Goal: Task Accomplishment & Management: Manage account settings

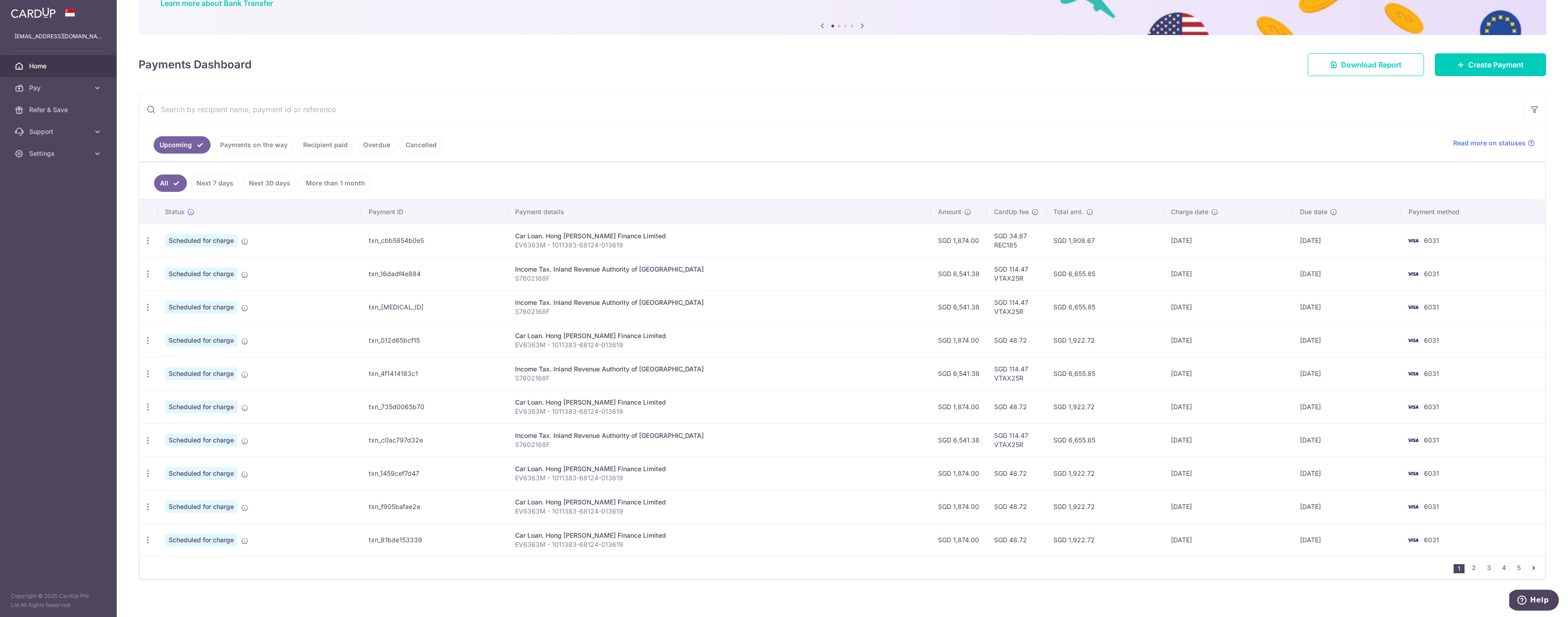
scroll to position [83, 0]
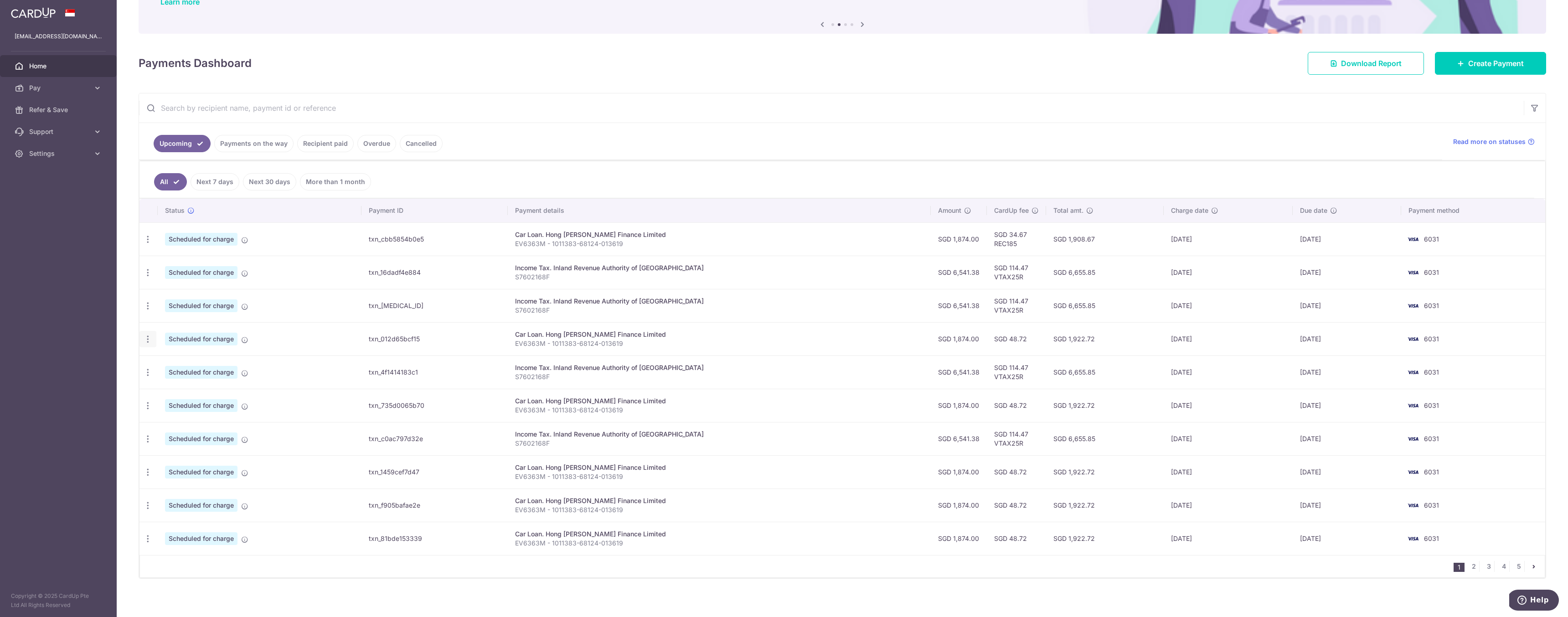
click at [149, 340] on icon "button" at bounding box center [148, 340] width 10 height 10
click at [201, 368] on span "Update payment" at bounding box center [197, 364] width 62 height 11
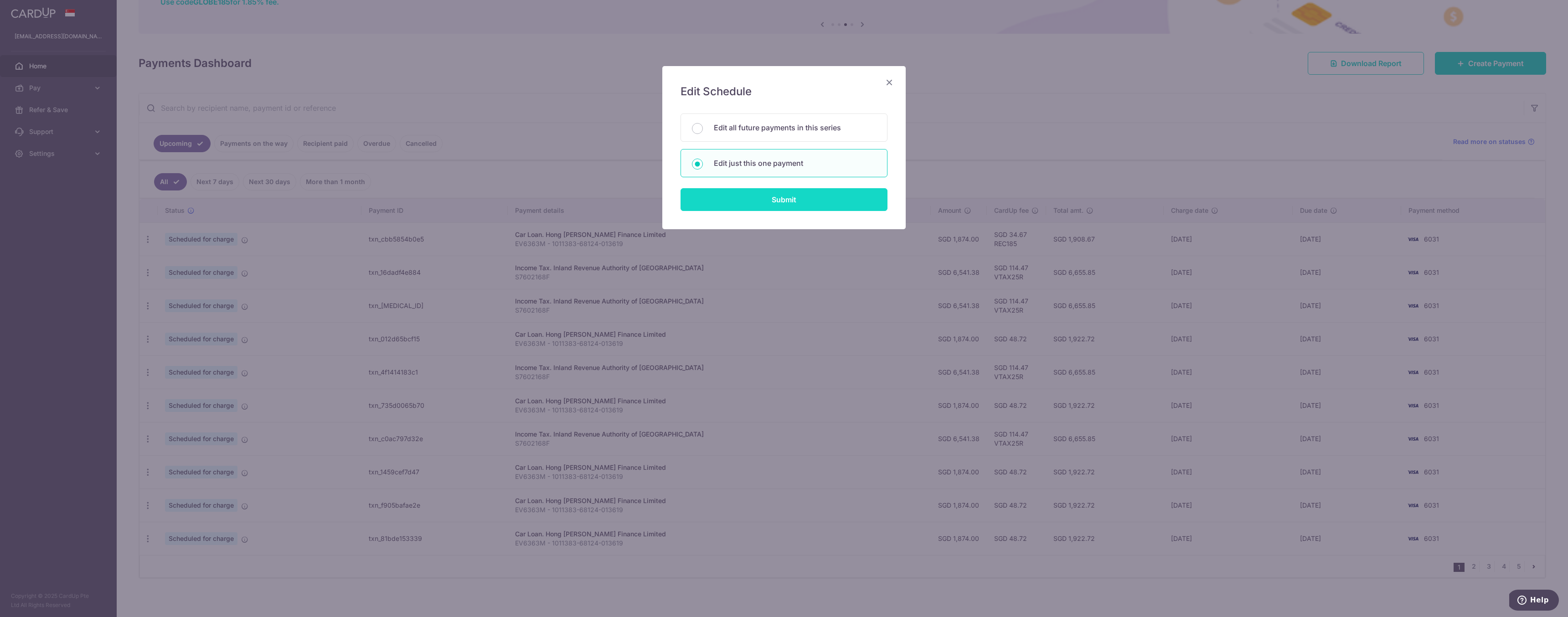
click at [807, 204] on input "Submit" at bounding box center [784, 199] width 207 height 23
radio input "true"
type input "1,874.00"
type input "[DATE]"
type input "EV6363M - 1011383-68124-013619"
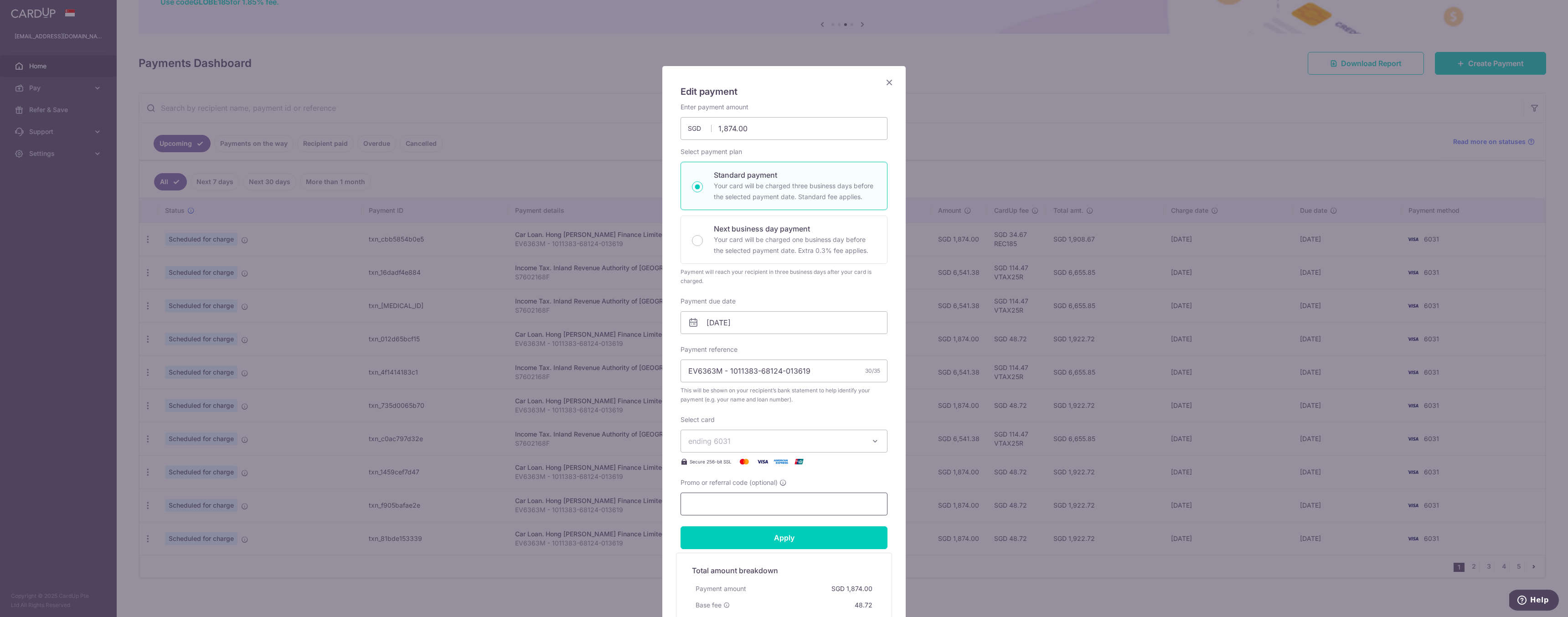
click at [767, 506] on input "Promo or referral code (optional)" at bounding box center [784, 503] width 207 height 23
type input "REC185"
click at [786, 540] on input "Apply" at bounding box center [784, 537] width 207 height 23
type input "Successfully Applied"
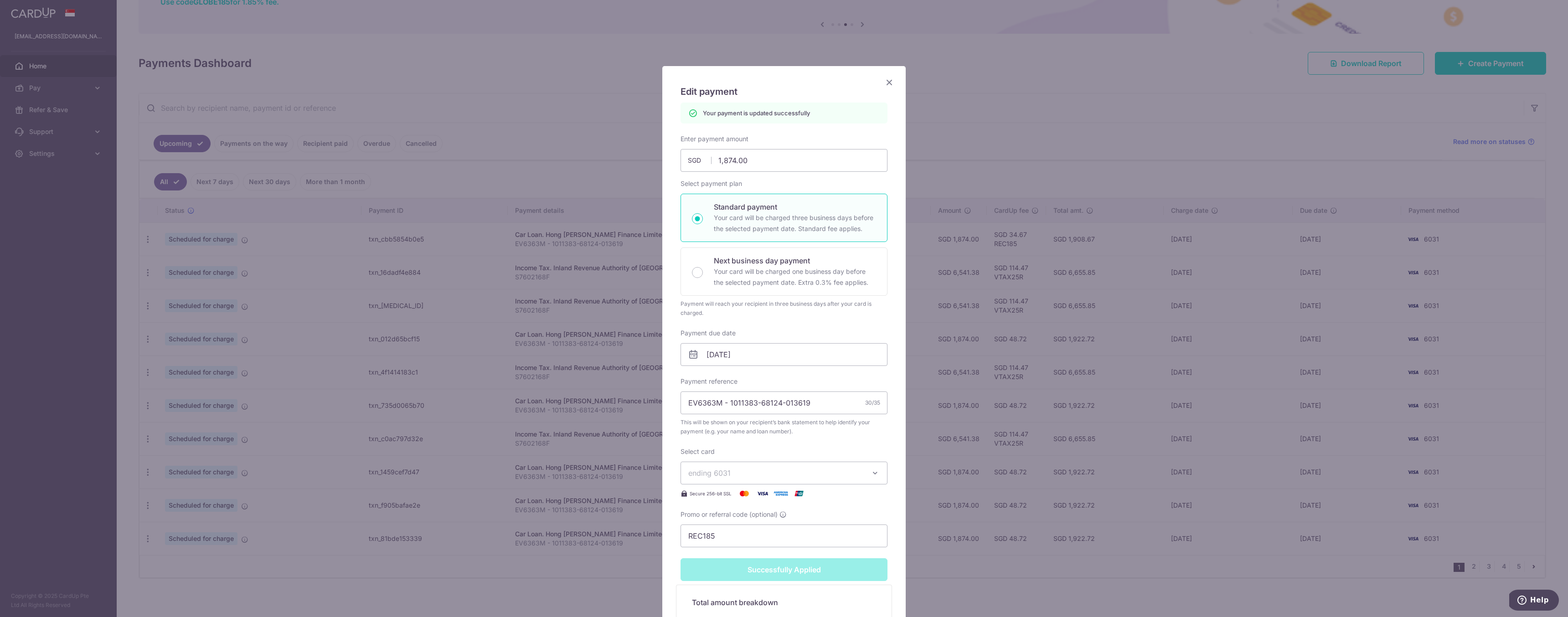
drag, startPoint x: 888, startPoint y: 81, endPoint x: 900, endPoint y: 108, distance: 29.5
click at [889, 81] on icon "Close" at bounding box center [889, 82] width 11 height 12
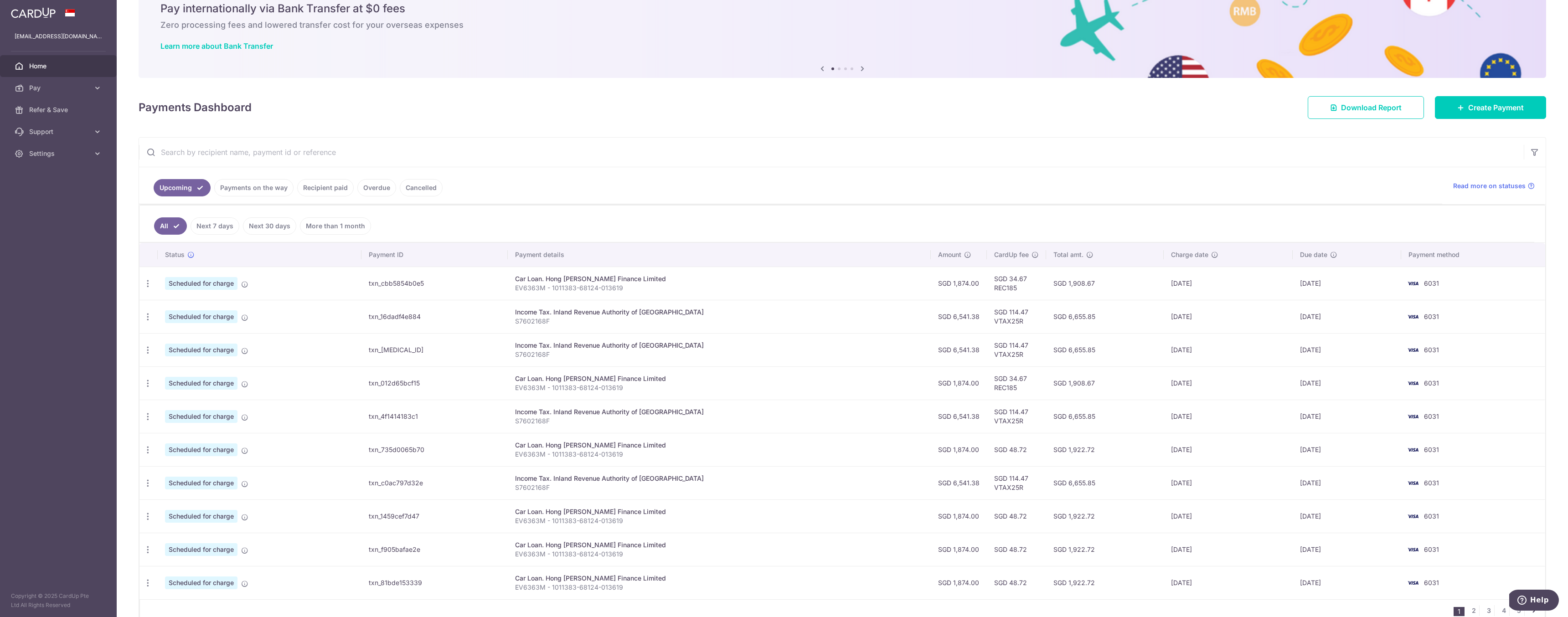
scroll to position [88, 0]
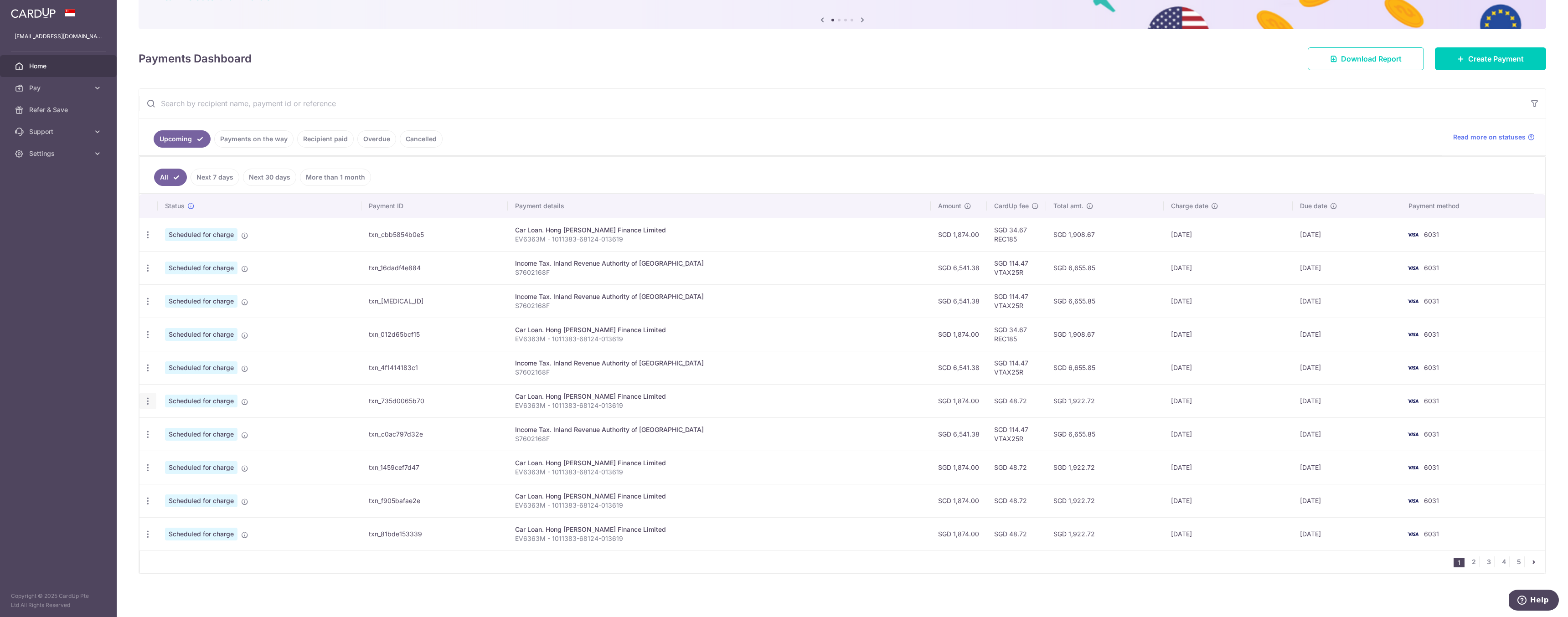
click at [148, 403] on icon "button" at bounding box center [148, 401] width 10 height 10
click at [202, 424] on span "Update payment" at bounding box center [197, 426] width 62 height 11
radio input "true"
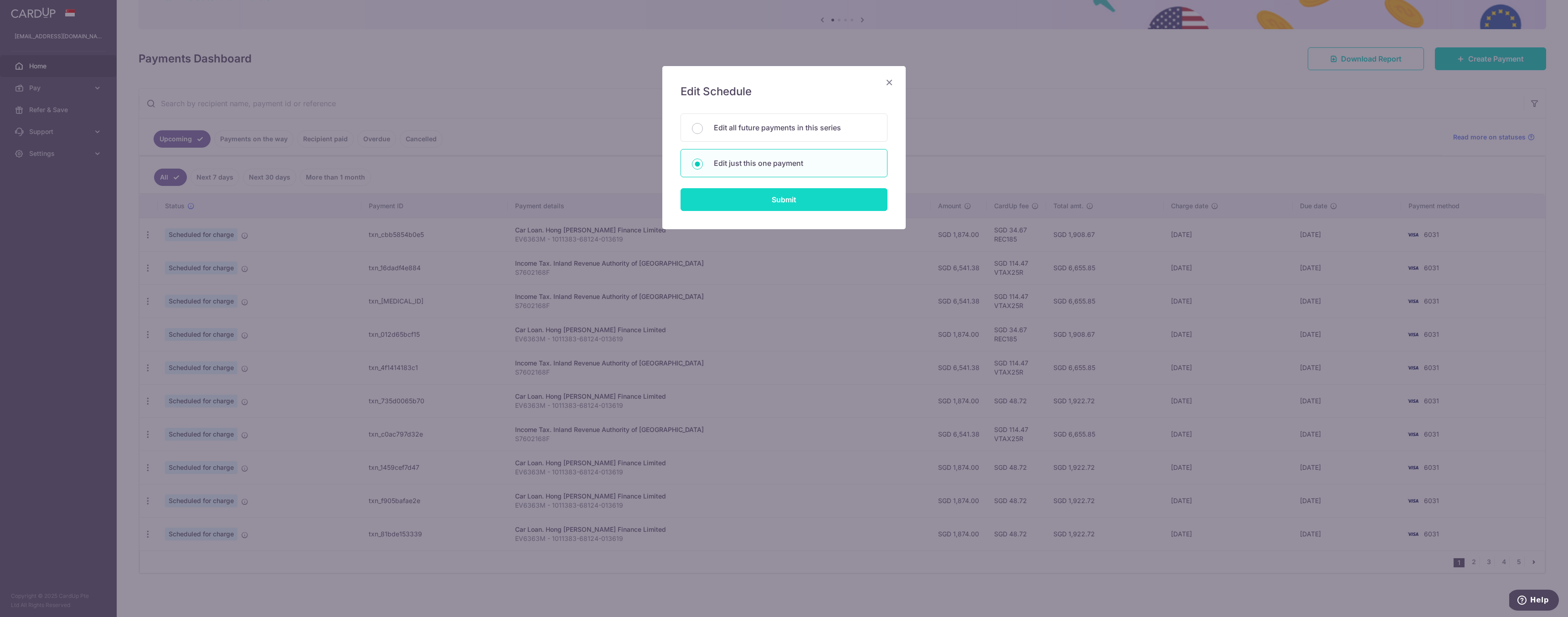
click at [783, 200] on input "Submit" at bounding box center [784, 199] width 207 height 23
radio input "true"
type input "1,874.00"
type input "[DATE]"
type input "EV6363M - 1011383-68124-013619"
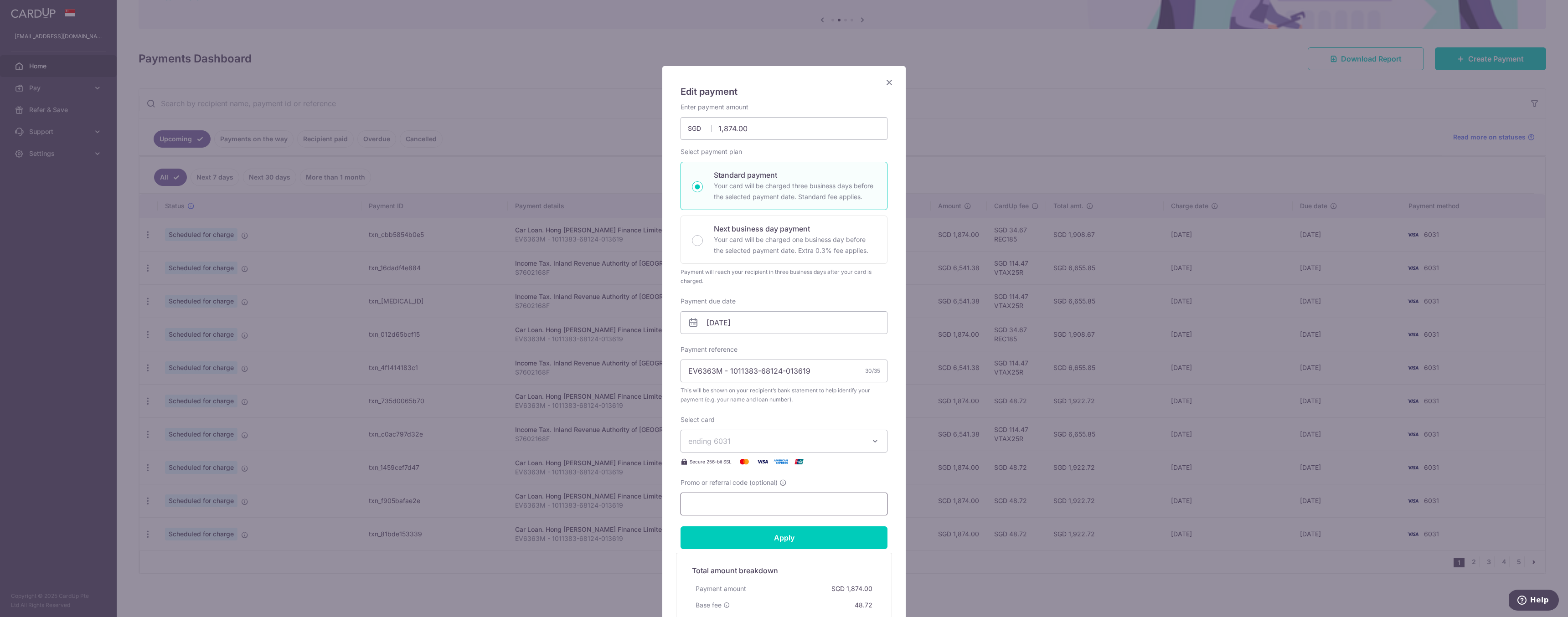
click at [796, 507] on input "Promo or referral code (optional)" at bounding box center [784, 503] width 207 height 23
type input "REC185"
click at [825, 537] on input "Apply" at bounding box center [784, 537] width 207 height 23
type input "Successfully Applied"
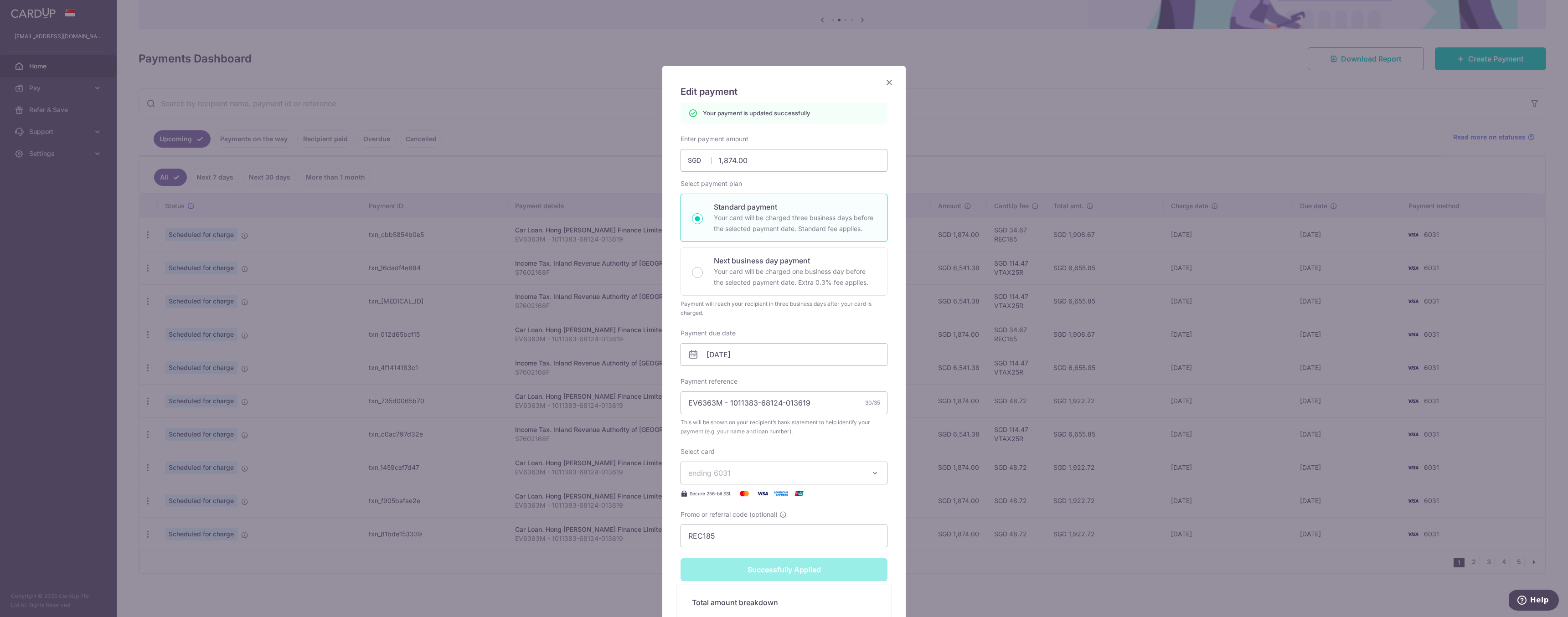
drag, startPoint x: 889, startPoint y: 84, endPoint x: 906, endPoint y: 151, distance: 69.1
click at [889, 85] on icon "Close" at bounding box center [889, 82] width 11 height 12
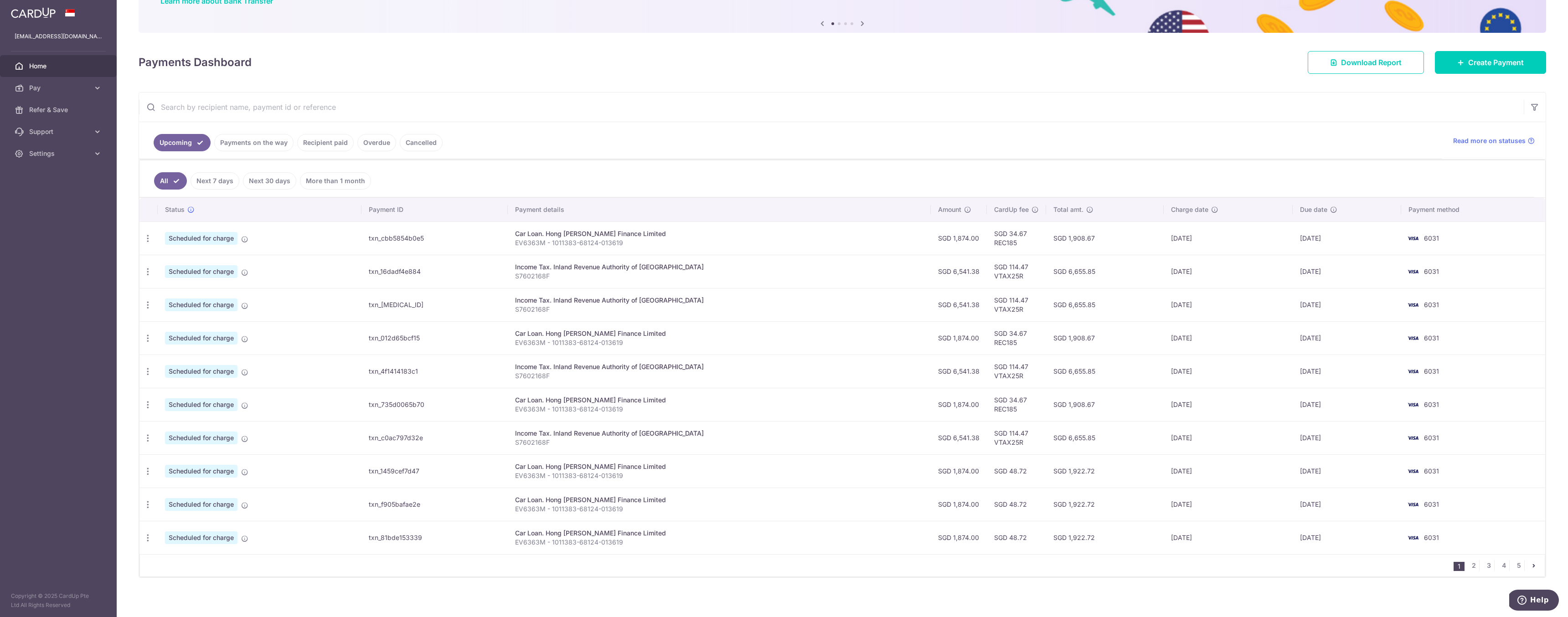
scroll to position [88, 0]
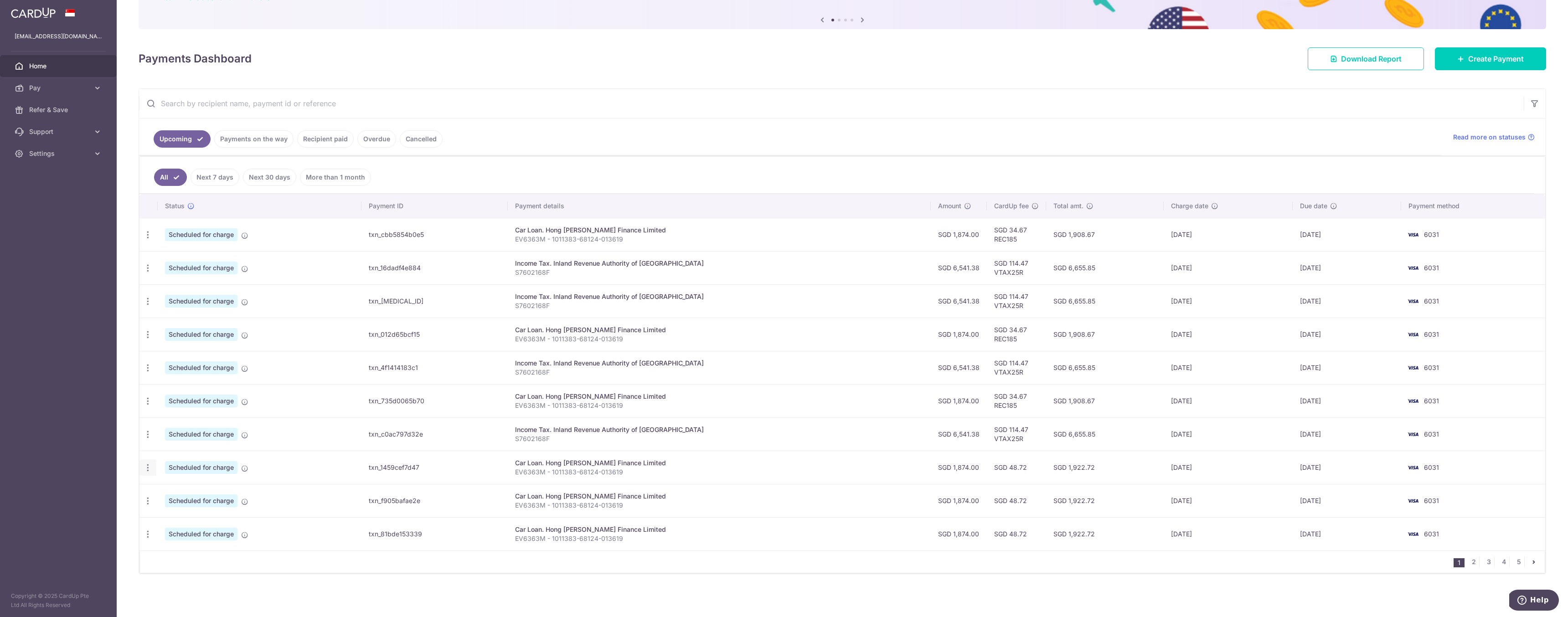
click at [149, 469] on icon "button" at bounding box center [148, 468] width 10 height 10
click at [200, 494] on span "Update payment" at bounding box center [197, 493] width 62 height 11
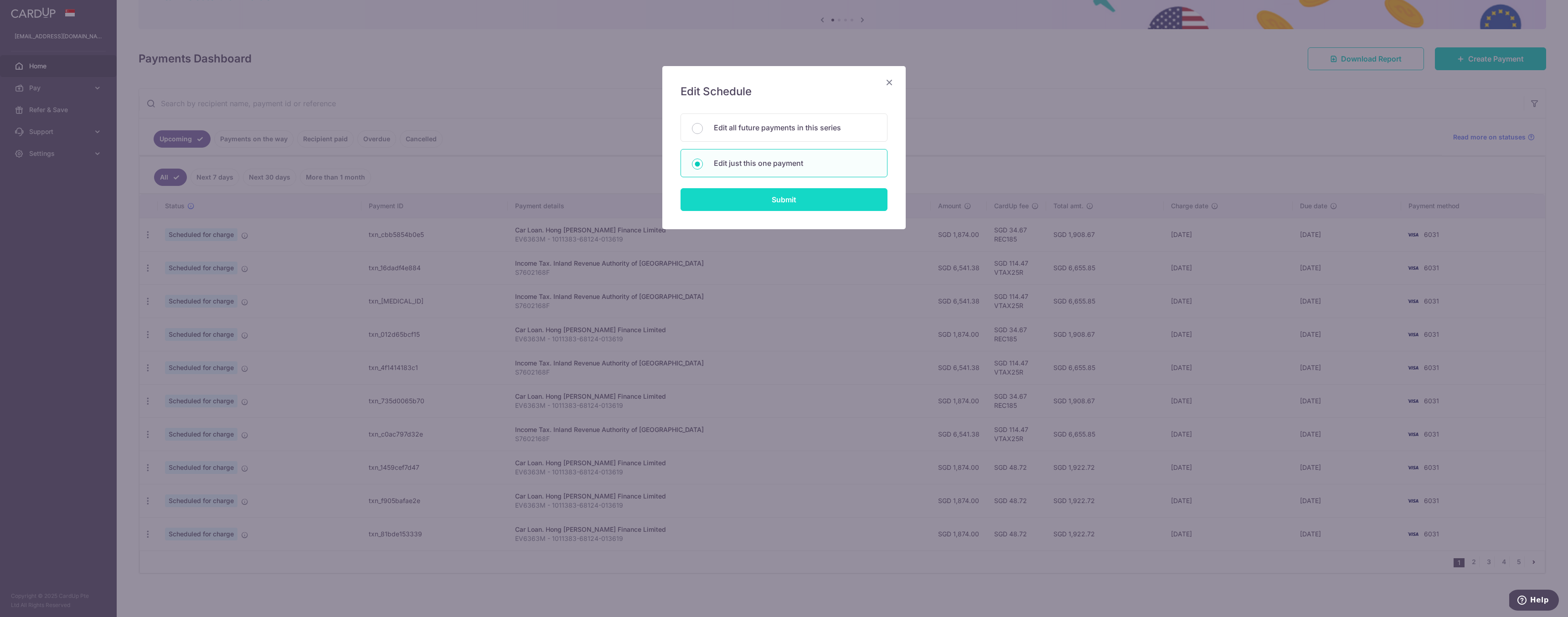
click at [749, 202] on input "Submit" at bounding box center [784, 199] width 207 height 23
radio input "true"
type input "1,874.00"
type input "[DATE]"
type input "EV6363M - 1011383-68124-013619"
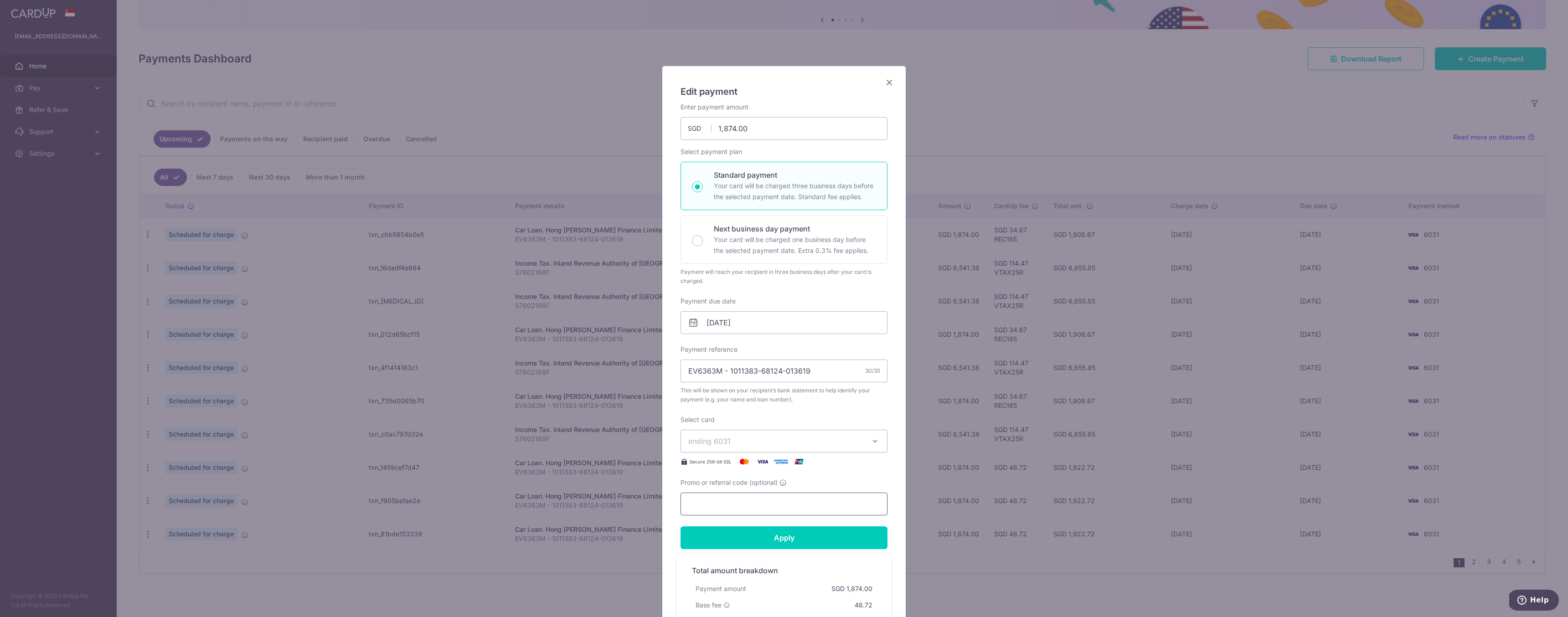
click at [800, 503] on input "Promo or referral code (optional)" at bounding box center [784, 503] width 207 height 23
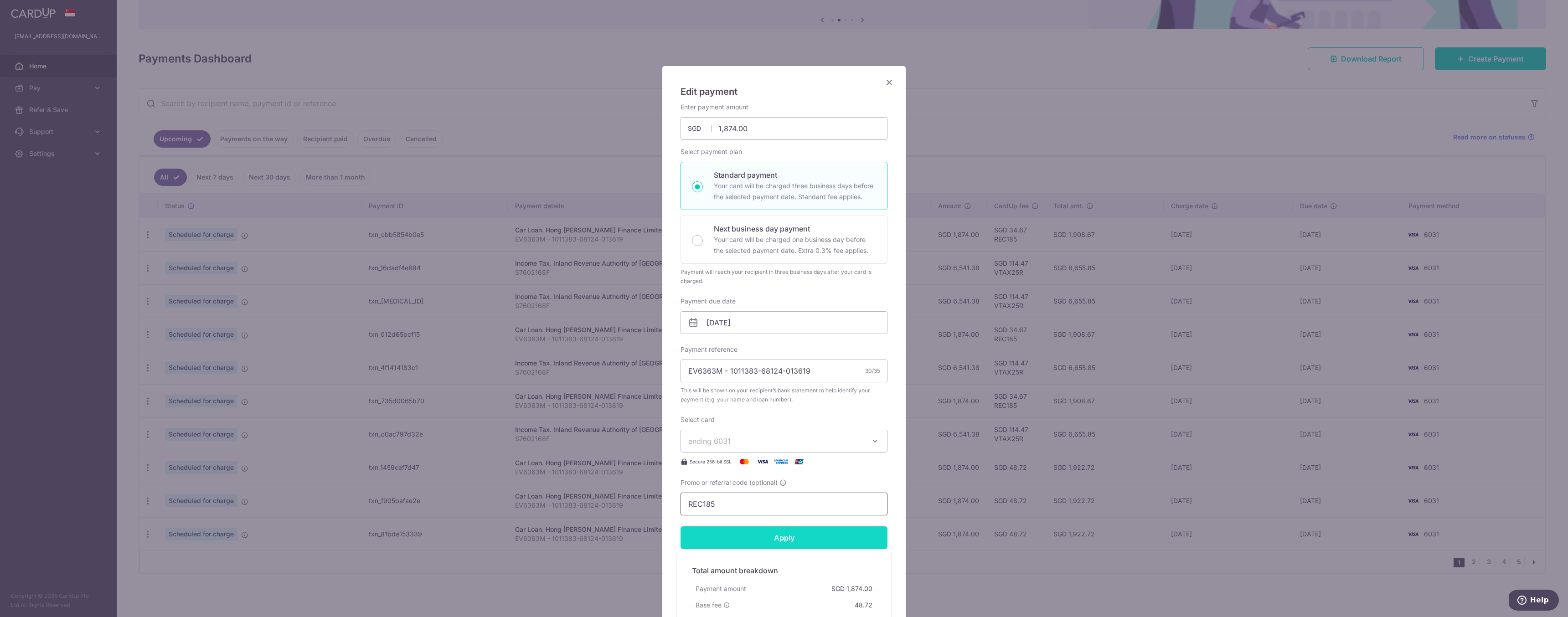
type input "REC185"
click at [866, 538] on input "Apply" at bounding box center [784, 537] width 207 height 23
type input "Successfully Applied"
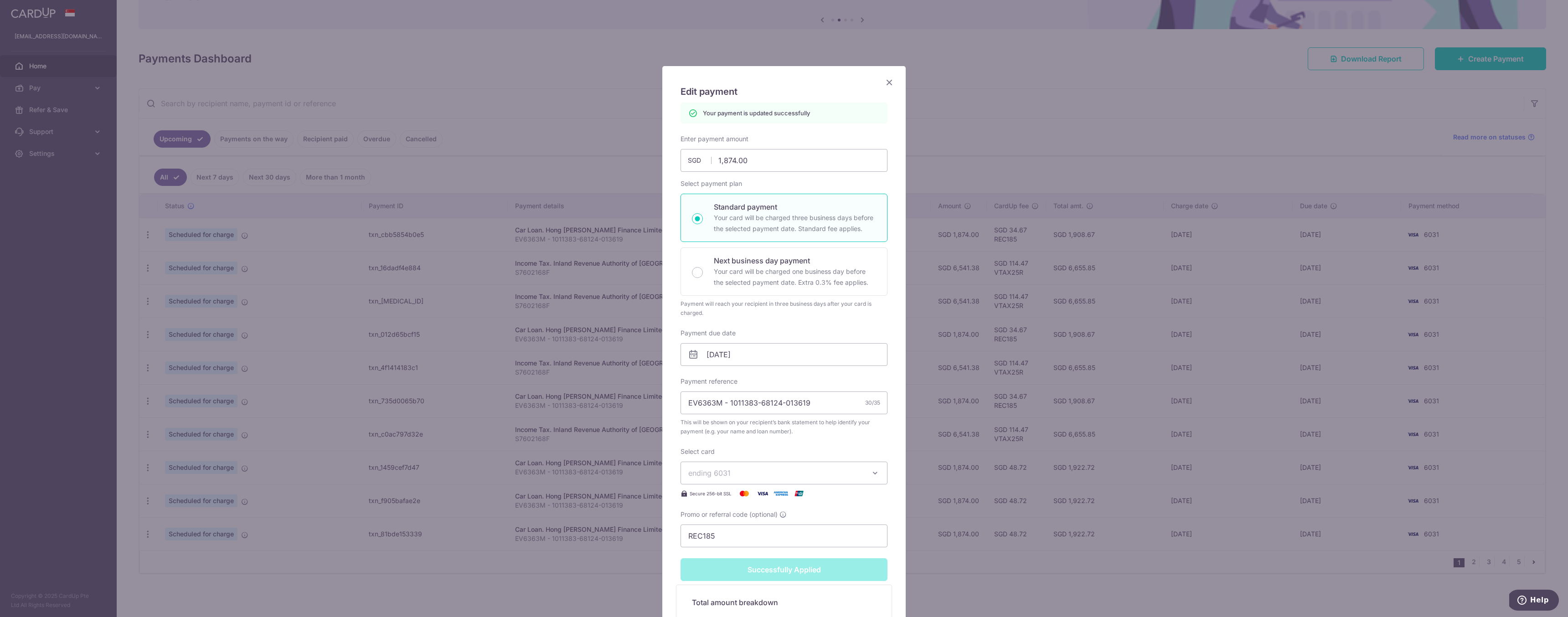
drag, startPoint x: 888, startPoint y: 83, endPoint x: 891, endPoint y: 92, distance: 9.5
click at [888, 83] on icon "Close" at bounding box center [889, 82] width 11 height 12
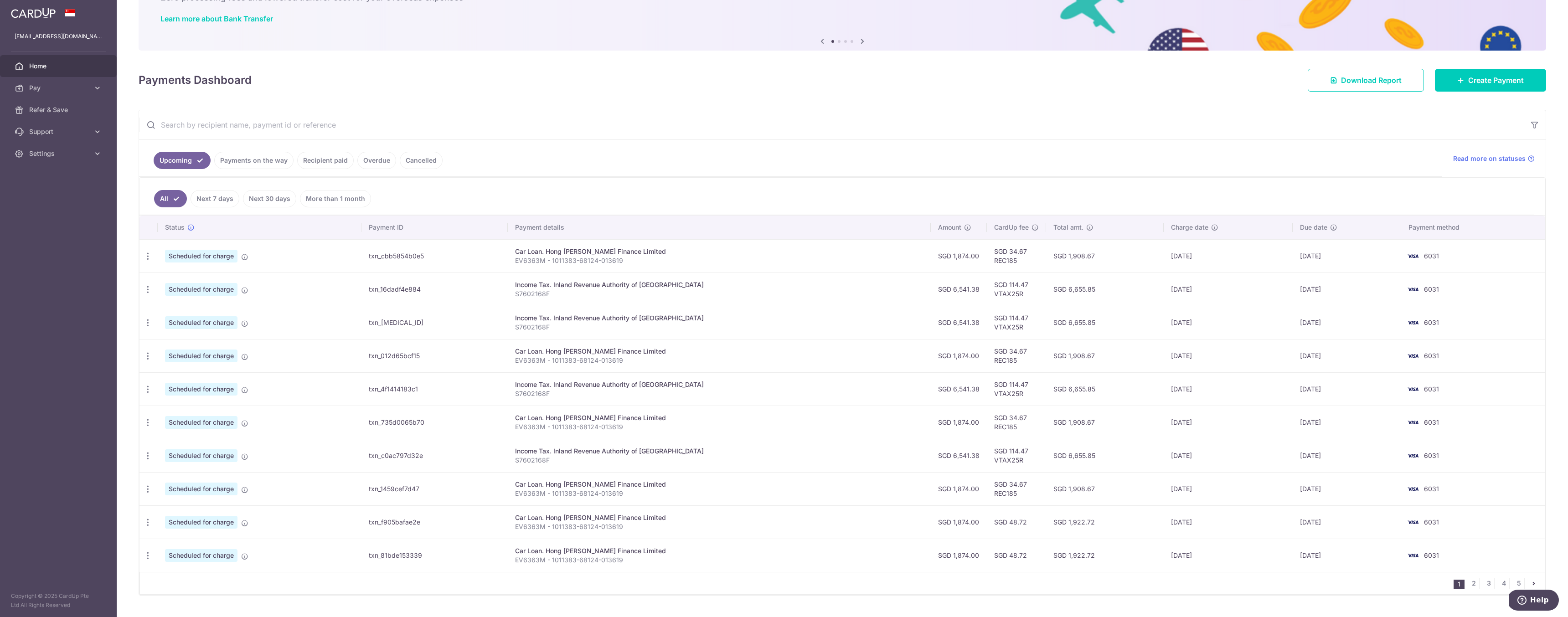
scroll to position [88, 0]
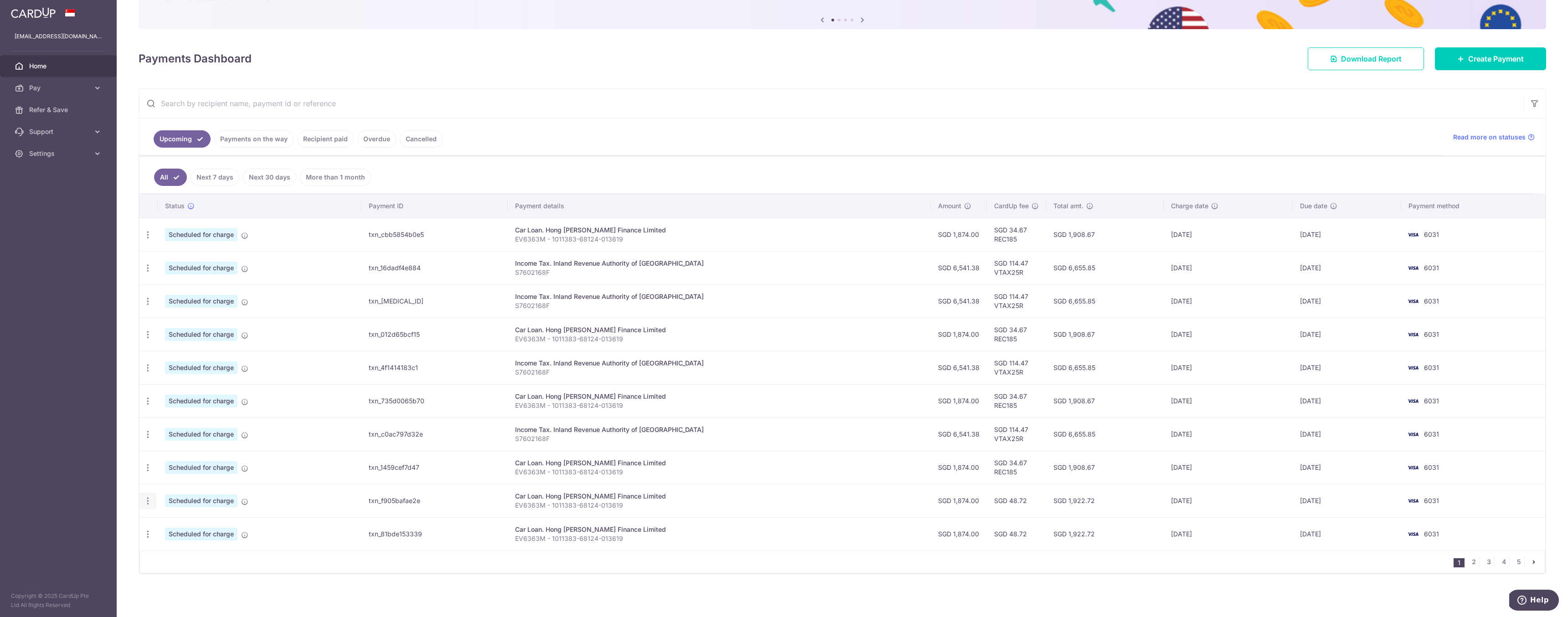
click at [148, 505] on icon "button" at bounding box center [148, 501] width 10 height 10
click at [201, 529] on span "Update payment" at bounding box center [197, 526] width 62 height 11
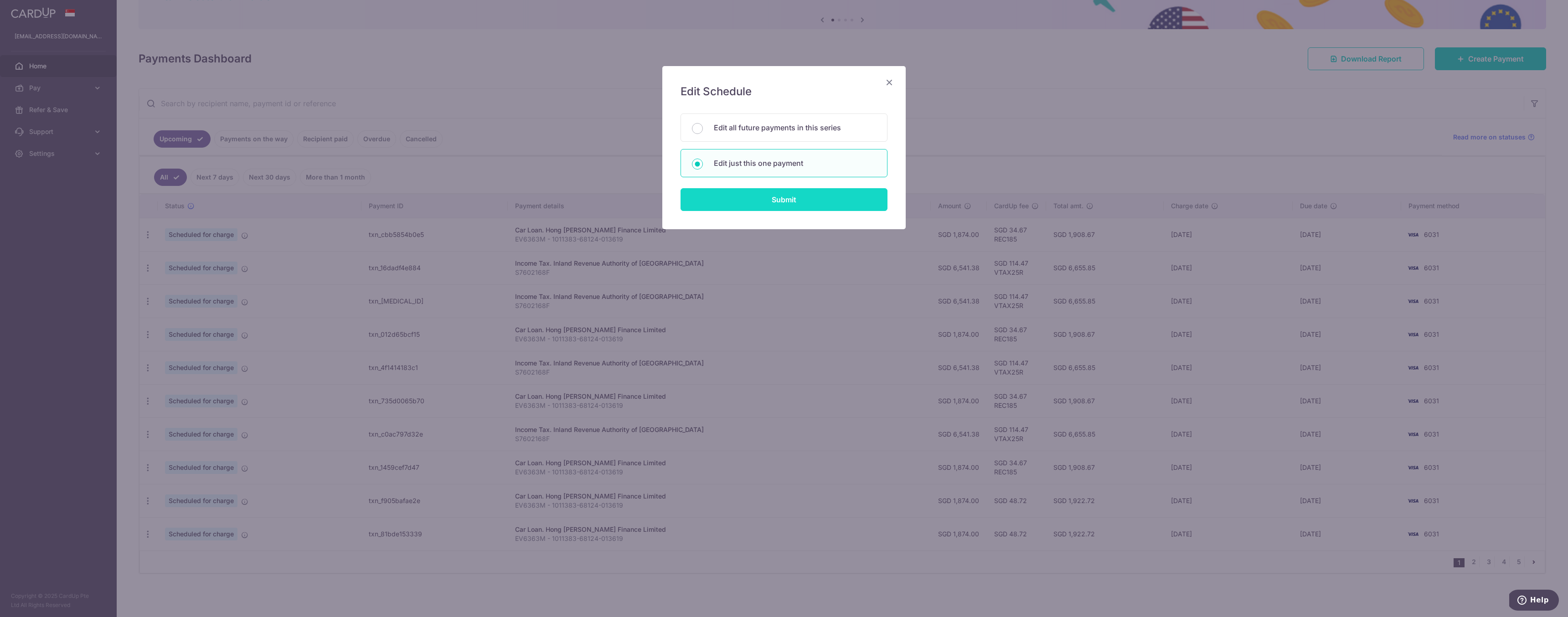
click at [823, 198] on input "Submit" at bounding box center [784, 199] width 207 height 23
radio input "true"
type input "1,874.00"
type input "[DATE]"
type input "EV6363M - 1011383-68124-013619"
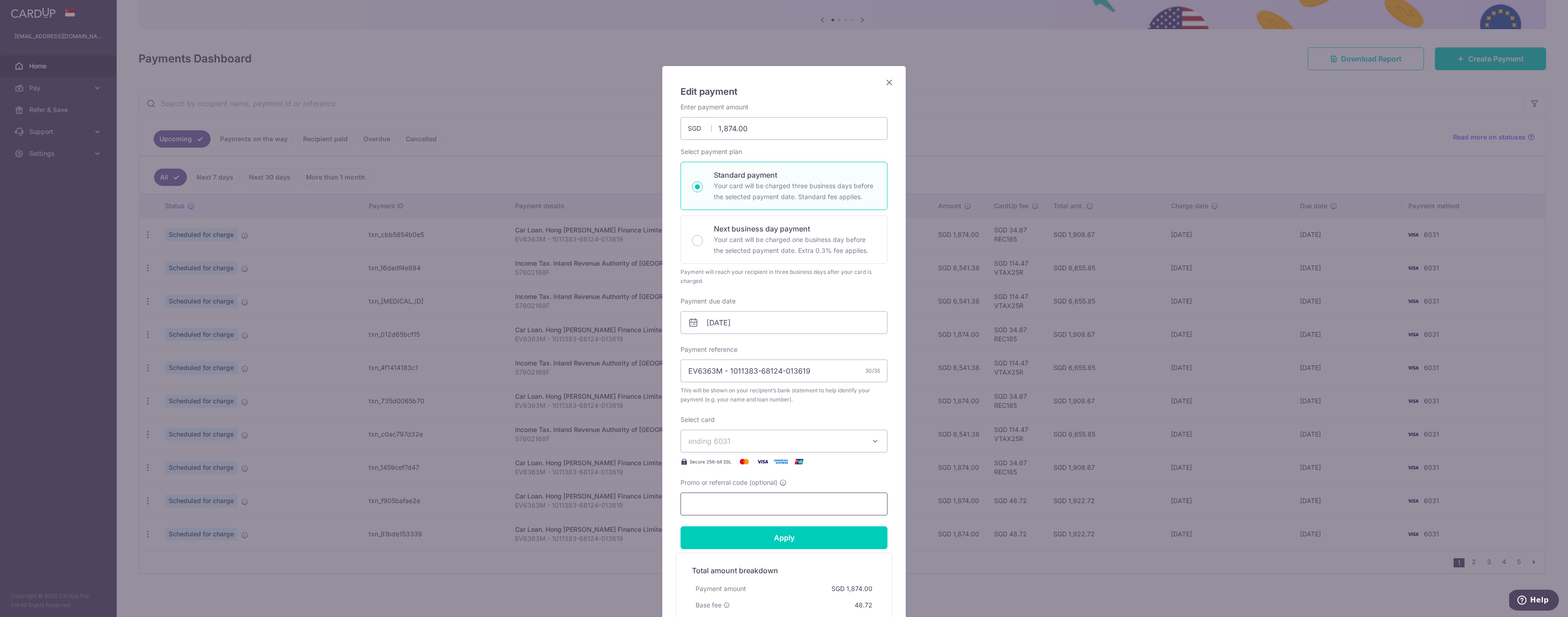
click at [792, 504] on input "Promo or referral code (optional)" at bounding box center [784, 503] width 207 height 23
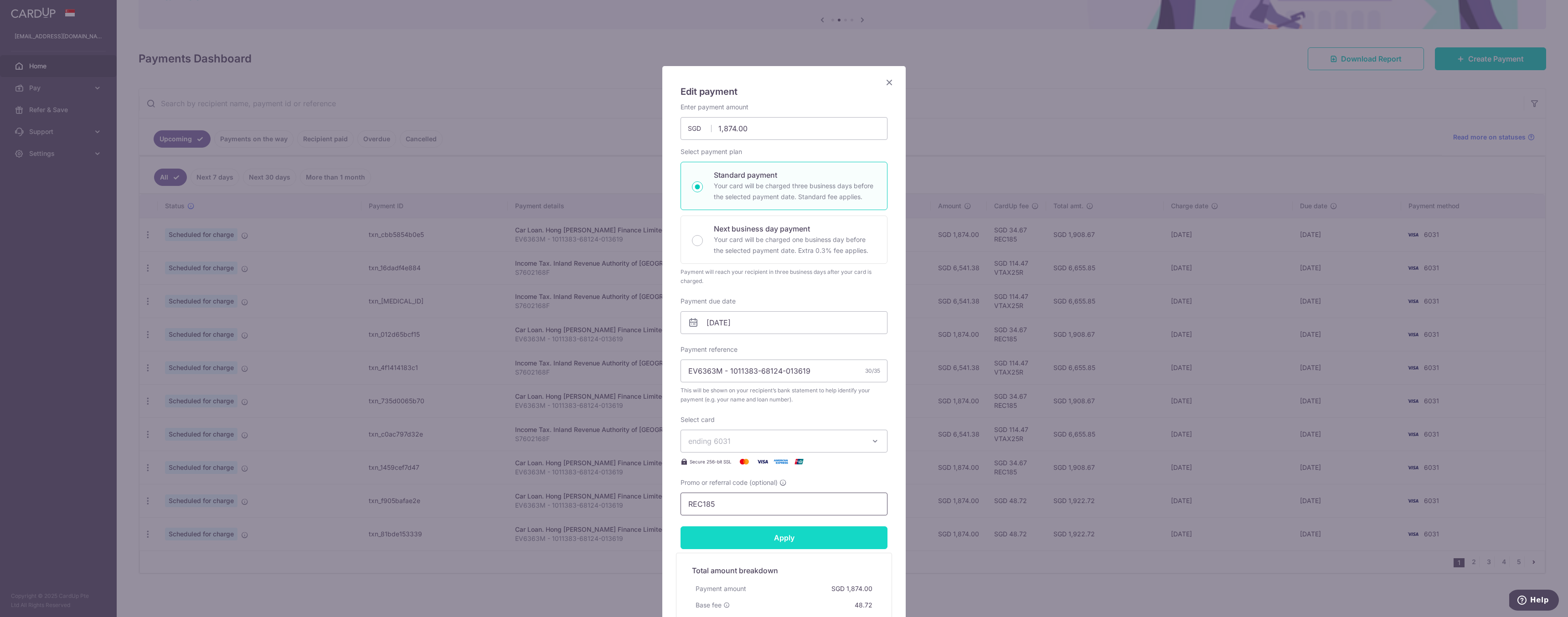
type input "REC185"
click at [819, 543] on input "Apply" at bounding box center [784, 537] width 207 height 23
click at [888, 83] on icon "Close" at bounding box center [889, 82] width 11 height 12
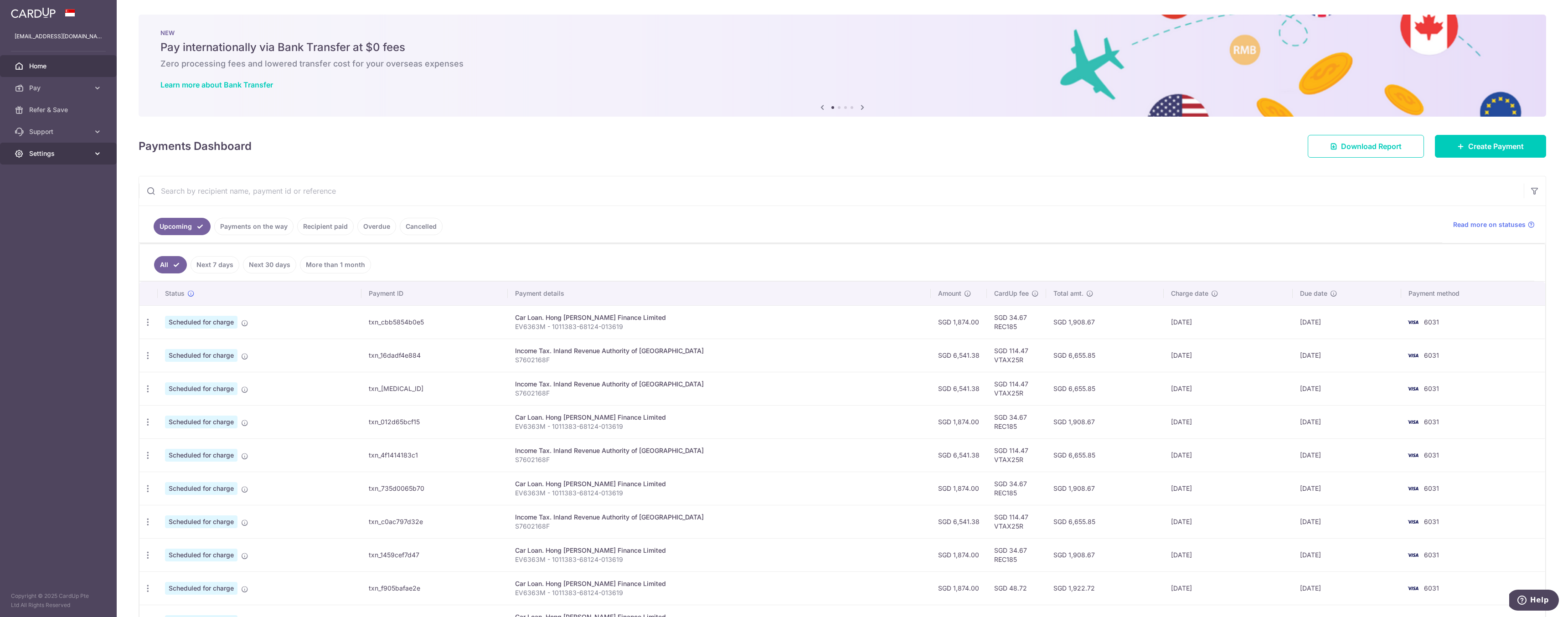
click at [98, 157] on icon at bounding box center [97, 153] width 9 height 9
click at [45, 199] on span "Logout" at bounding box center [59, 197] width 60 height 9
